Goal: Information Seeking & Learning: Check status

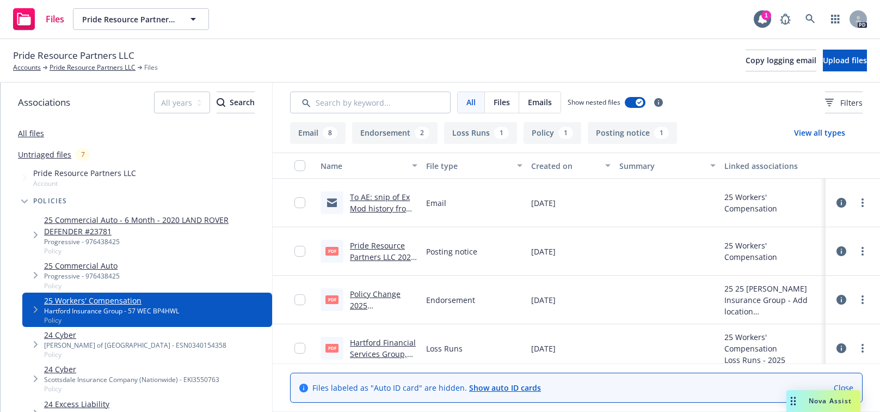
scroll to position [3, 0]
